Goal: Task Accomplishment & Management: Use online tool/utility

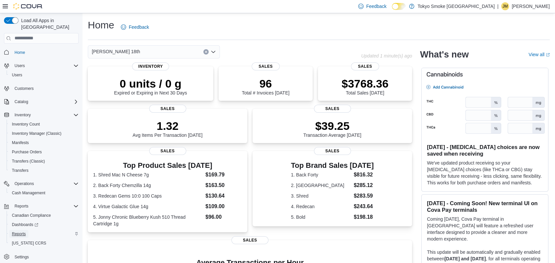
click at [27, 230] on link "Reports" at bounding box center [18, 234] width 19 height 8
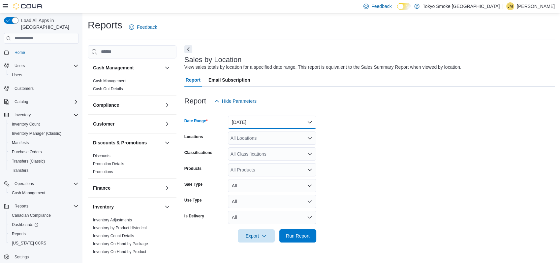
click at [251, 118] on button "[DATE]" at bounding box center [272, 121] width 88 height 13
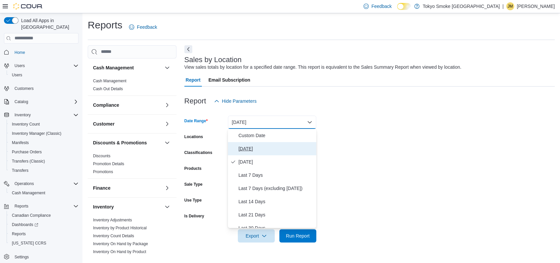
click at [252, 149] on span "[DATE]" at bounding box center [276, 148] width 75 height 8
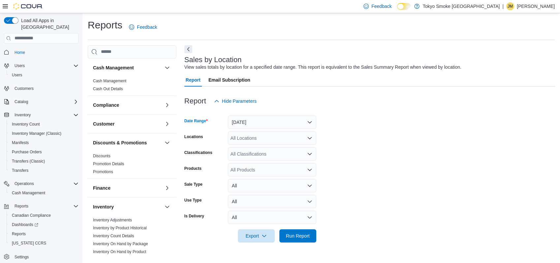
click at [245, 140] on div "All Locations" at bounding box center [272, 137] width 88 height 13
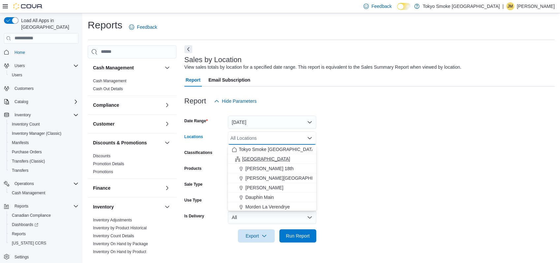
click at [259, 157] on span "[GEOGRAPHIC_DATA]" at bounding box center [266, 158] width 48 height 7
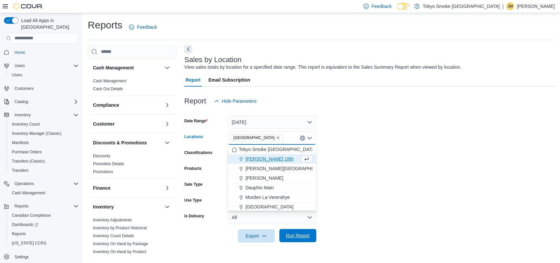
click at [289, 236] on span "Run Report" at bounding box center [298, 235] width 24 height 7
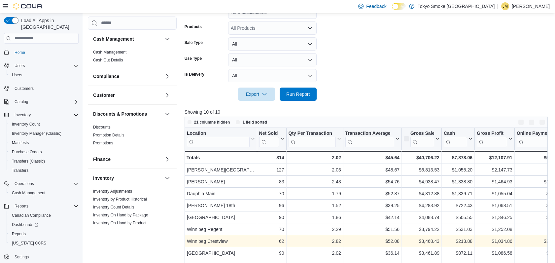
scroll to position [211, 0]
